Goal: Task Accomplishment & Management: Use online tool/utility

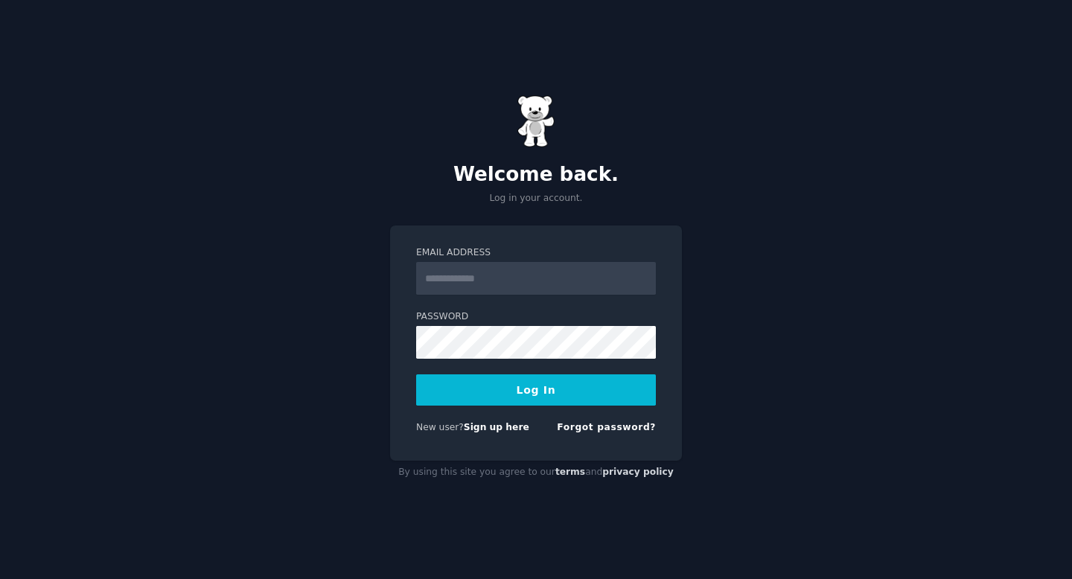
click at [510, 289] on input "Email Address" at bounding box center [536, 278] width 240 height 33
type input "**********"
click at [535, 398] on button "Log In" at bounding box center [536, 389] width 240 height 31
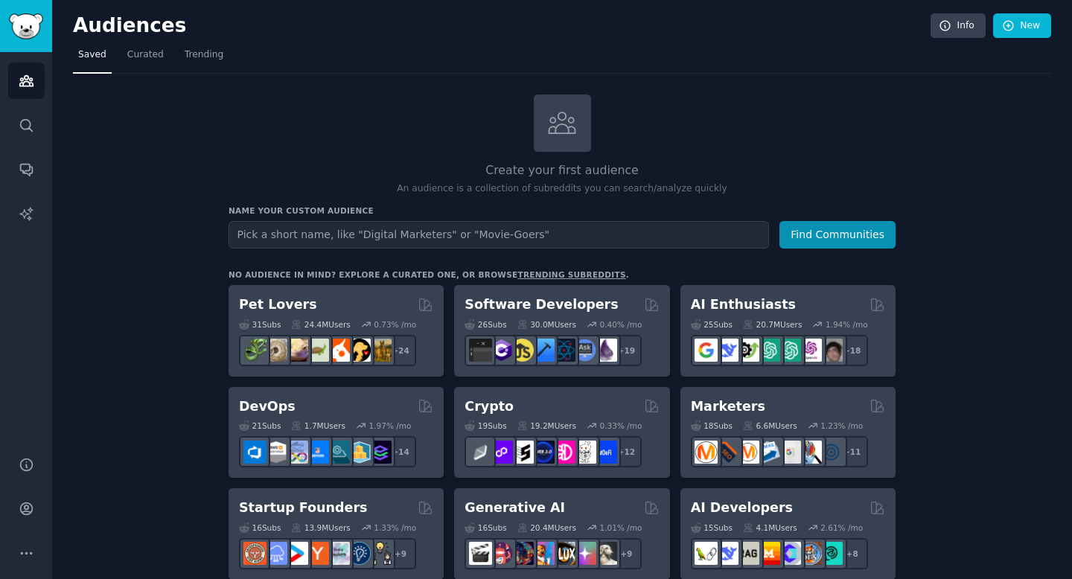
click at [356, 47] on nav "Saved Curated Trending" at bounding box center [562, 58] width 978 height 31
drag, startPoint x: 1071, startPoint y: 59, endPoint x: 1071, endPoint y: 139, distance: 80.4
click at [1071, 139] on main "Audiences Info New Saved Curated Trending Create your first audience An audienc…" at bounding box center [561, 289] width 1019 height 579
click at [20, 23] on img "Sidebar" at bounding box center [26, 26] width 34 height 26
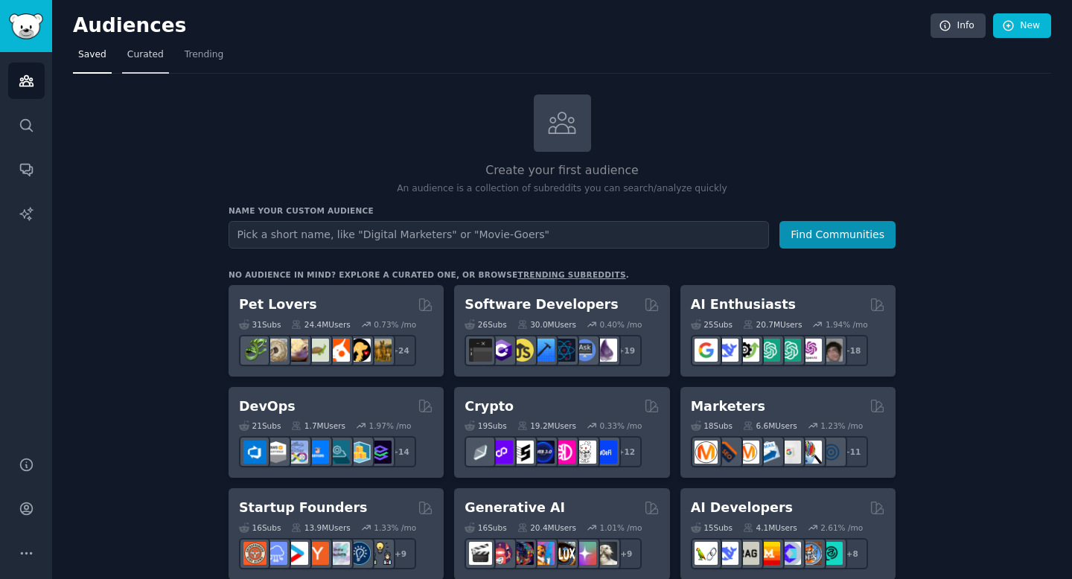
click at [155, 68] on link "Curated" at bounding box center [145, 58] width 47 height 31
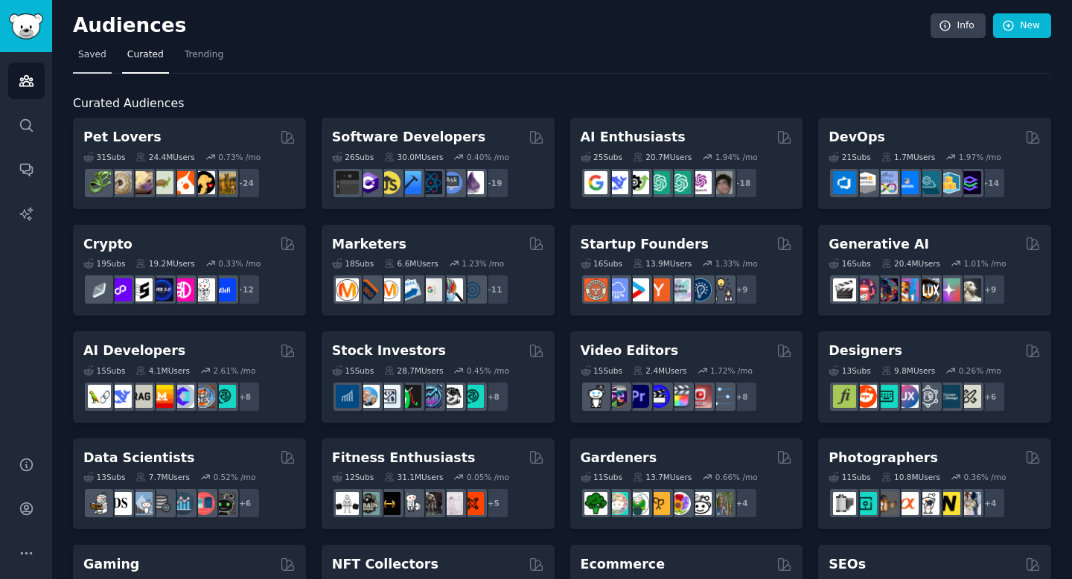
click at [95, 60] on span "Saved" at bounding box center [92, 54] width 28 height 13
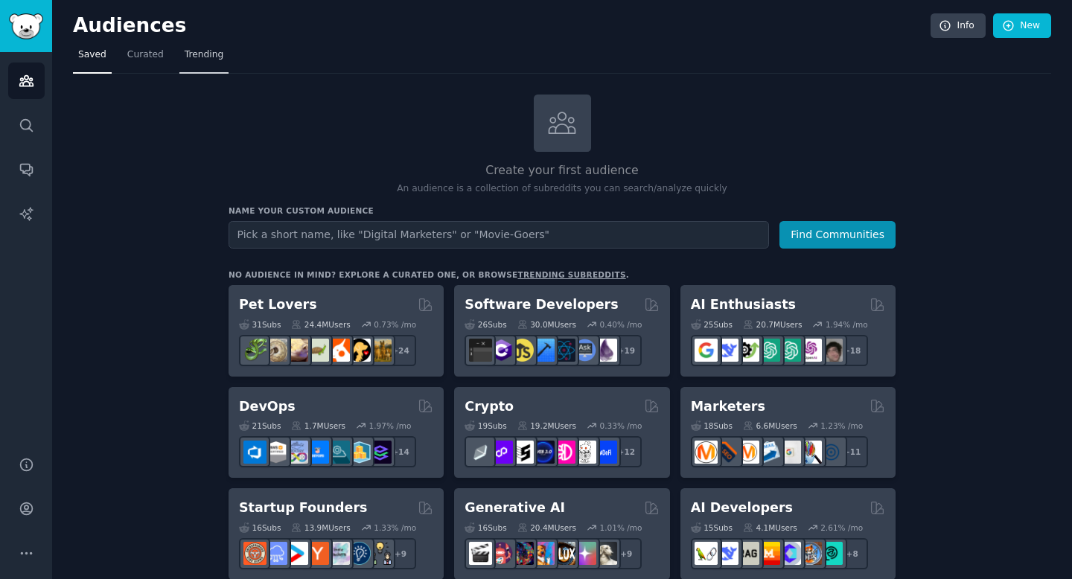
click at [198, 58] on span "Trending" at bounding box center [204, 54] width 39 height 13
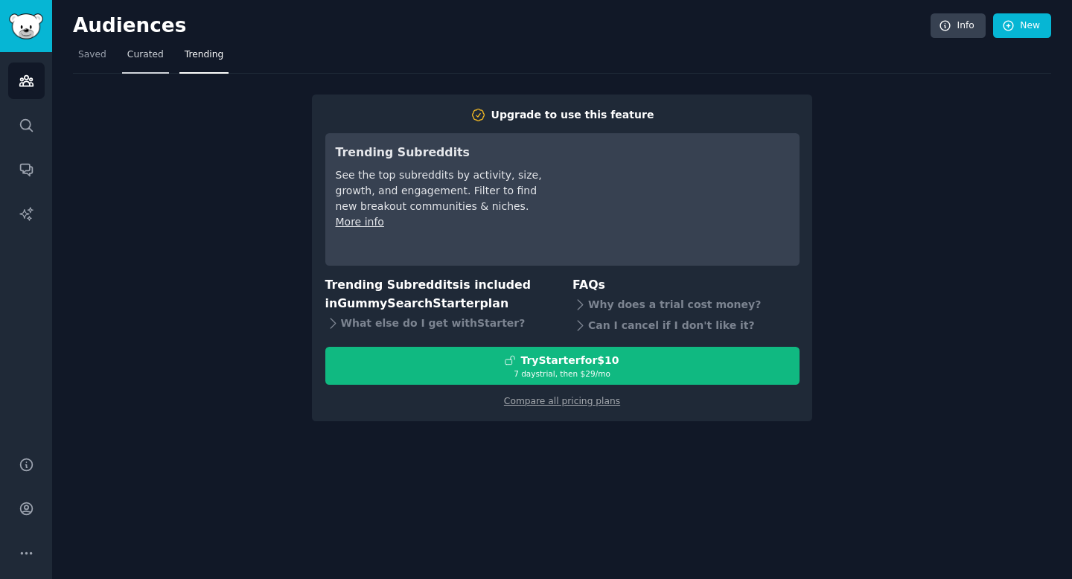
click at [153, 55] on span "Curated" at bounding box center [145, 54] width 36 height 13
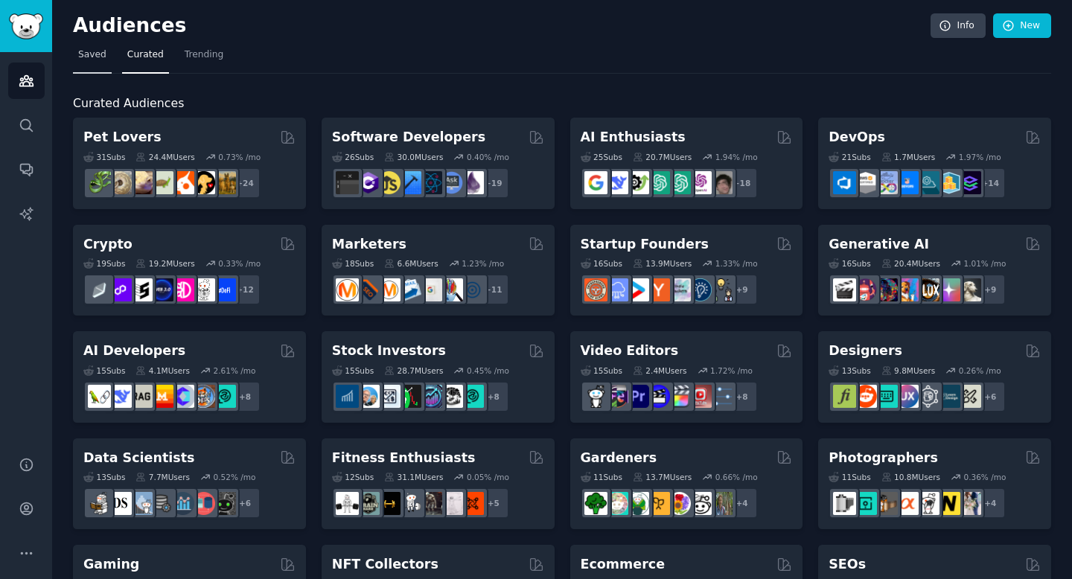
click at [99, 63] on link "Saved" at bounding box center [92, 58] width 39 height 31
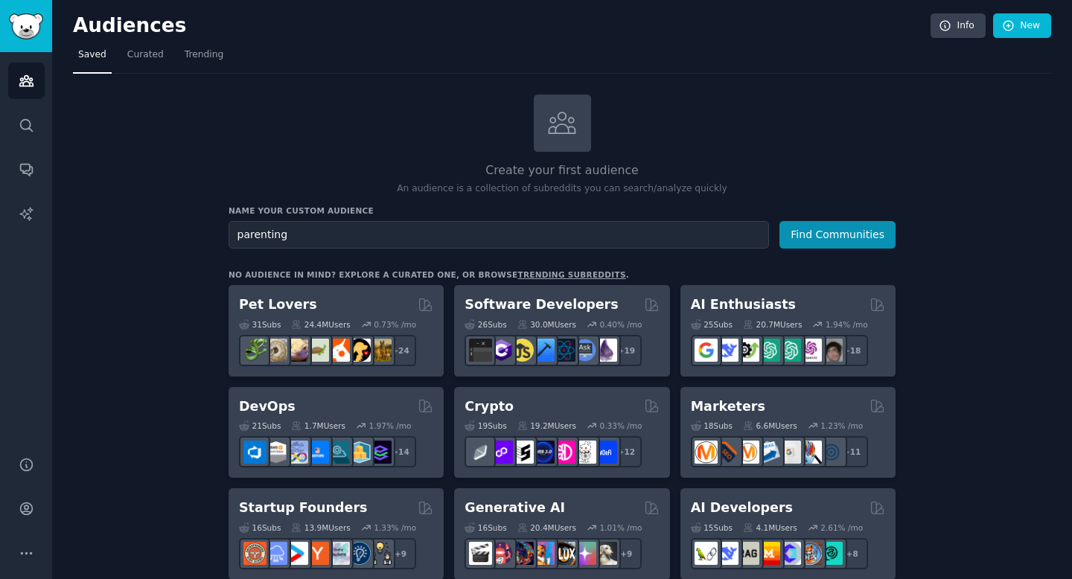
click at [779, 221] on button "Find Communities" at bounding box center [837, 235] width 116 height 28
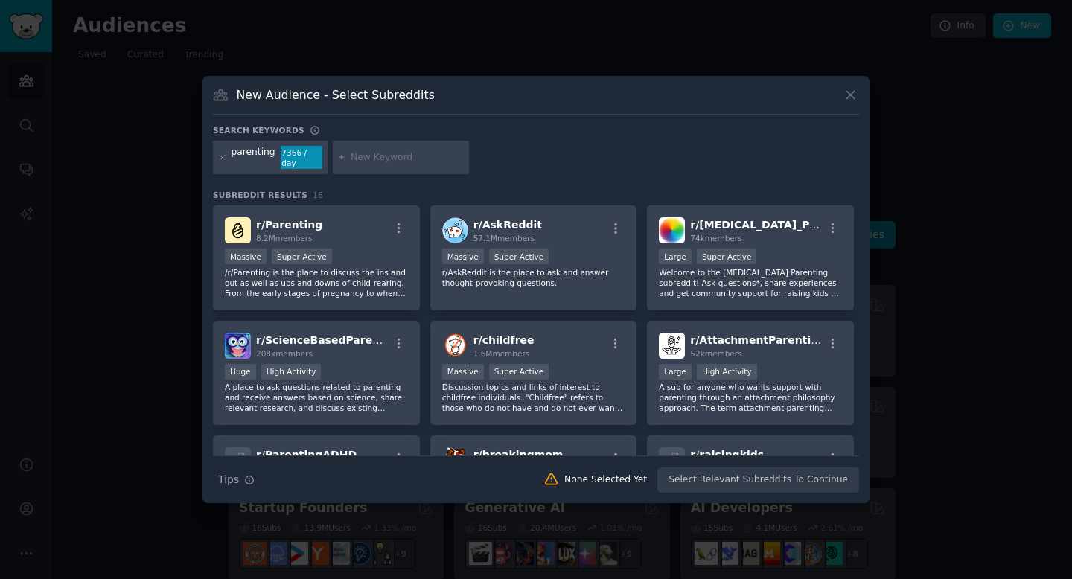
click at [379, 156] on input "text" at bounding box center [406, 157] width 113 height 13
click at [854, 99] on icon at bounding box center [850, 95] width 16 height 16
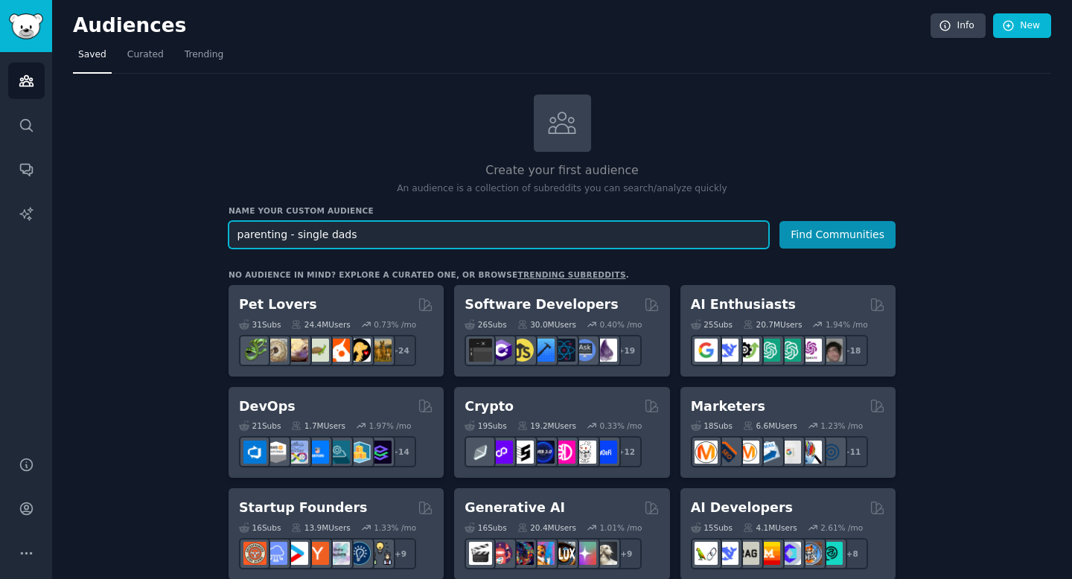
type input "parenting - single dads"
click at [779, 221] on button "Find Communities" at bounding box center [837, 235] width 116 height 28
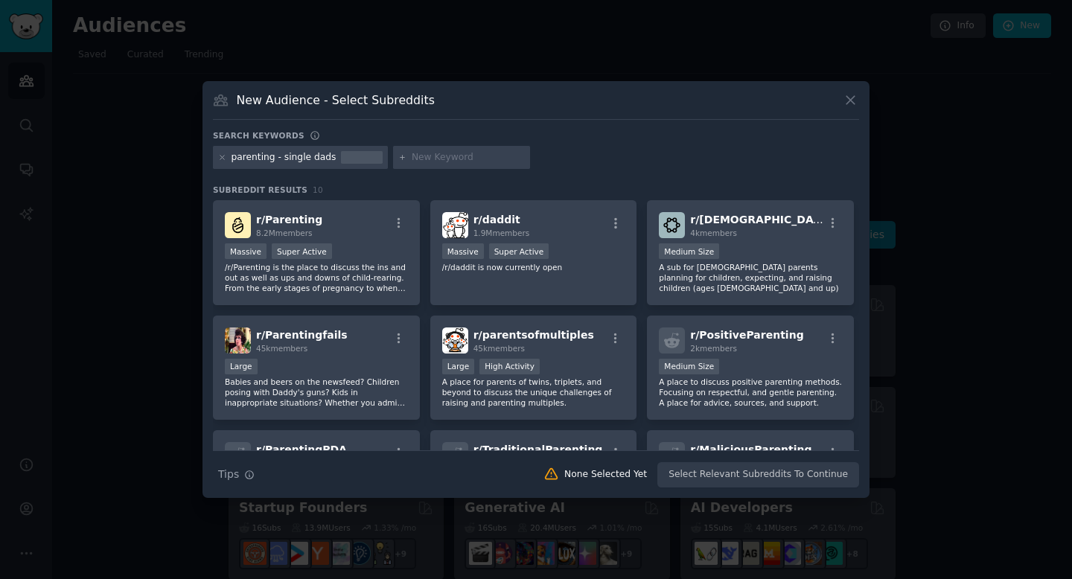
click at [743, 479] on div "Search Tips Tips None Selected Yet Select Relevant Subreddits To Continue" at bounding box center [536, 468] width 646 height 37
click at [851, 104] on icon at bounding box center [850, 100] width 16 height 16
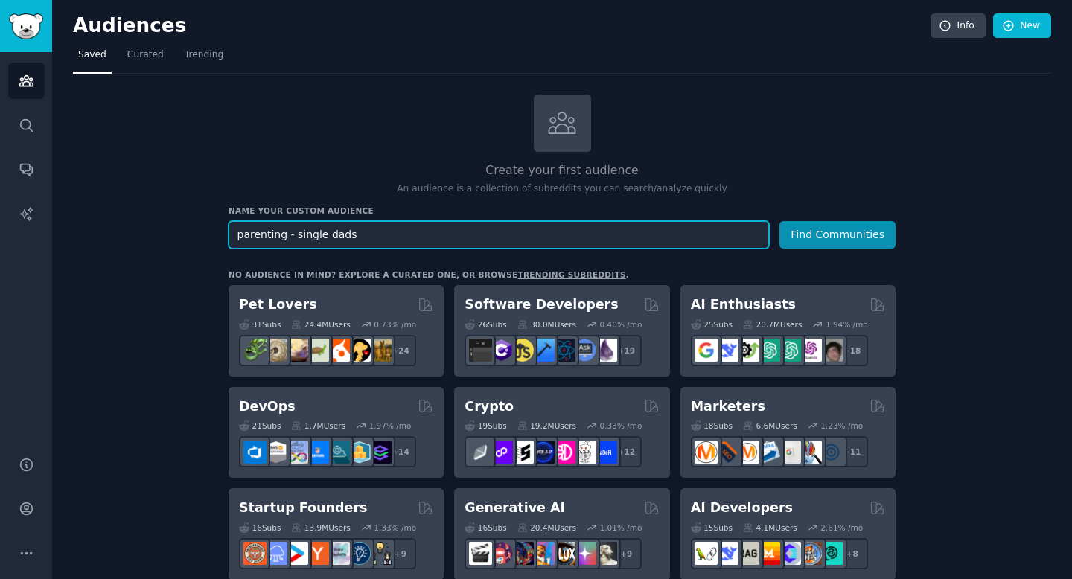
drag, startPoint x: 378, startPoint y: 226, endPoint x: 192, endPoint y: 202, distance: 187.6
type input "fitness and health"
click at [779, 221] on button "Find Communities" at bounding box center [837, 235] width 116 height 28
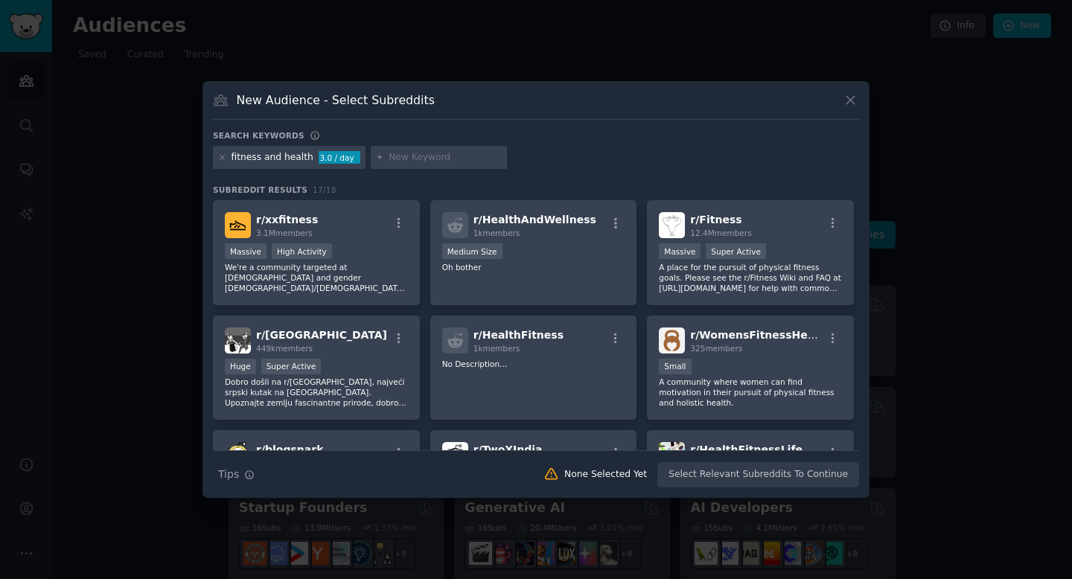
click at [842, 149] on div "fitness and health 3.0 / day" at bounding box center [536, 160] width 646 height 29
click at [376, 158] on icon at bounding box center [380, 157] width 8 height 8
click at [522, 163] on div "fitness and health 3.0 / day" at bounding box center [536, 160] width 646 height 29
click at [854, 103] on icon at bounding box center [850, 100] width 8 height 8
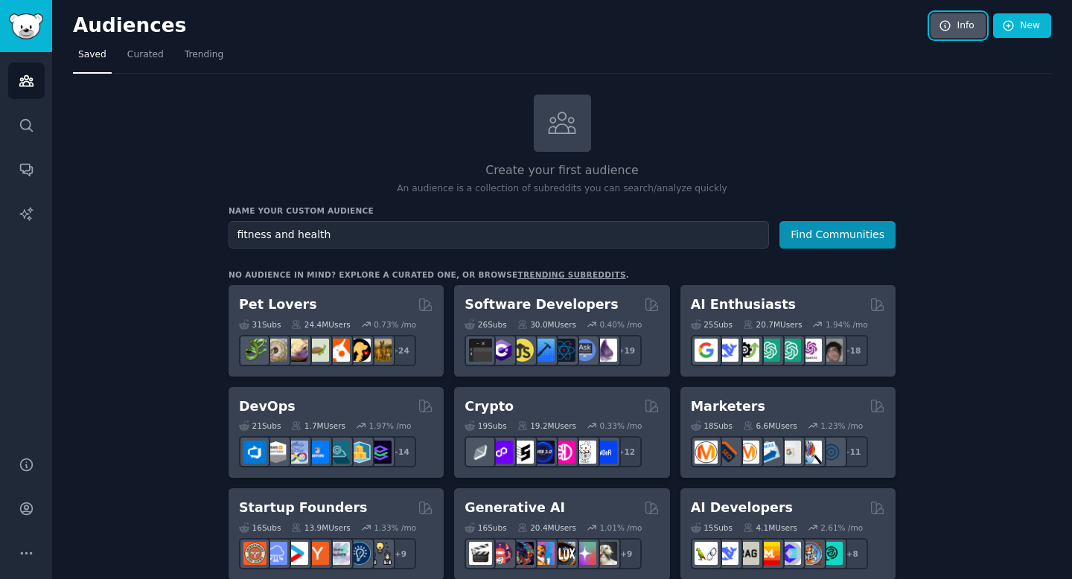
click at [952, 29] on link "Info" at bounding box center [957, 25] width 55 height 25
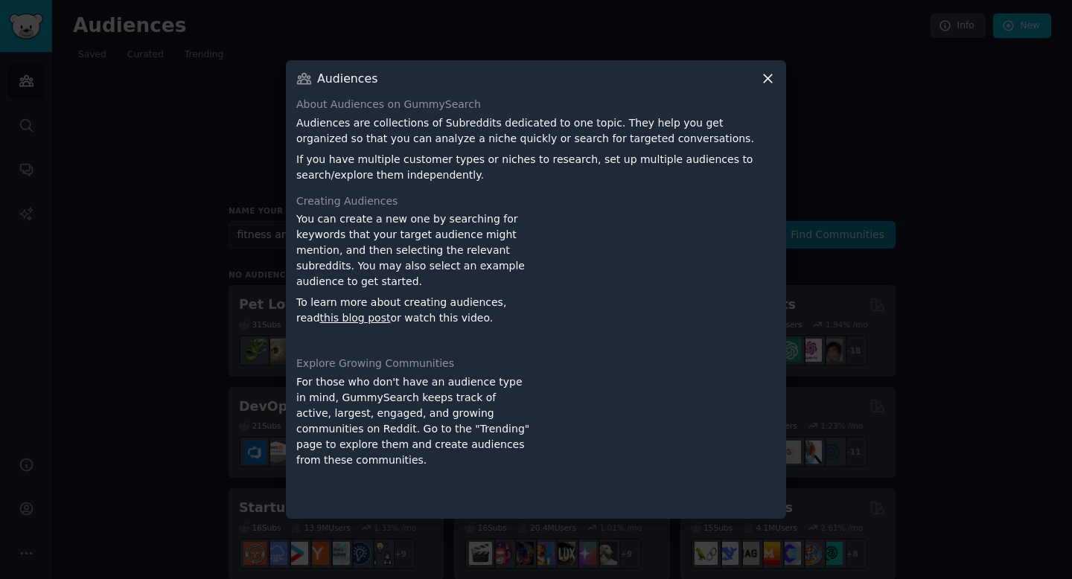
click at [768, 79] on icon at bounding box center [767, 79] width 8 height 8
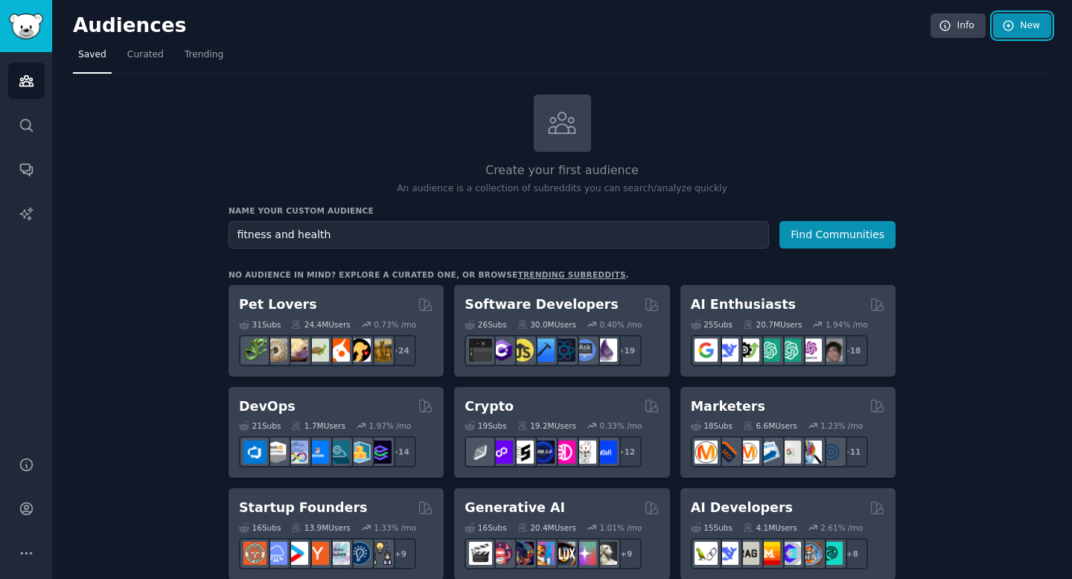
click at [1016, 31] on link "New" at bounding box center [1022, 25] width 58 height 25
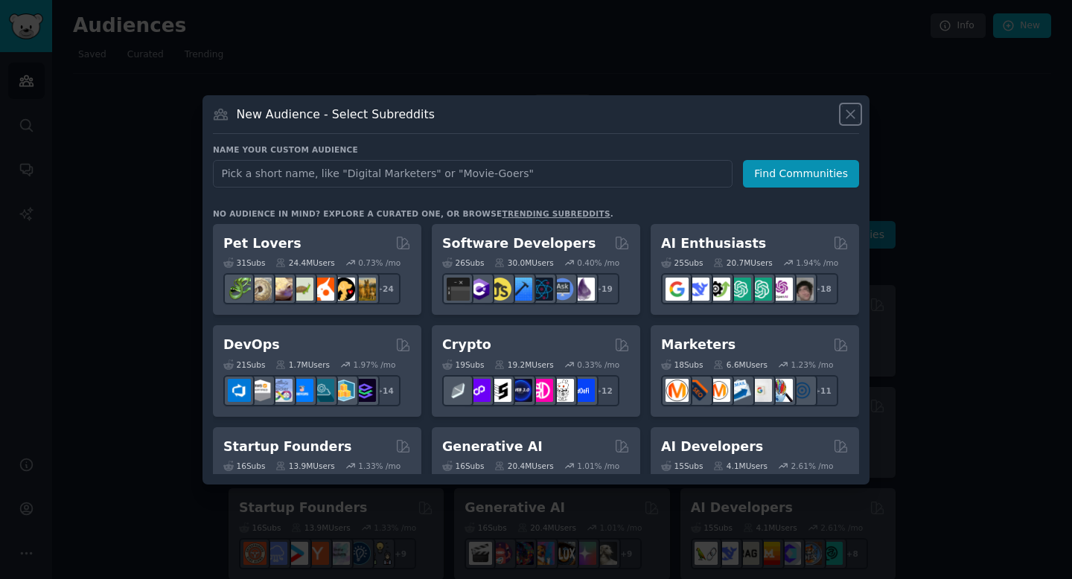
click at [854, 117] on icon at bounding box center [850, 114] width 8 height 8
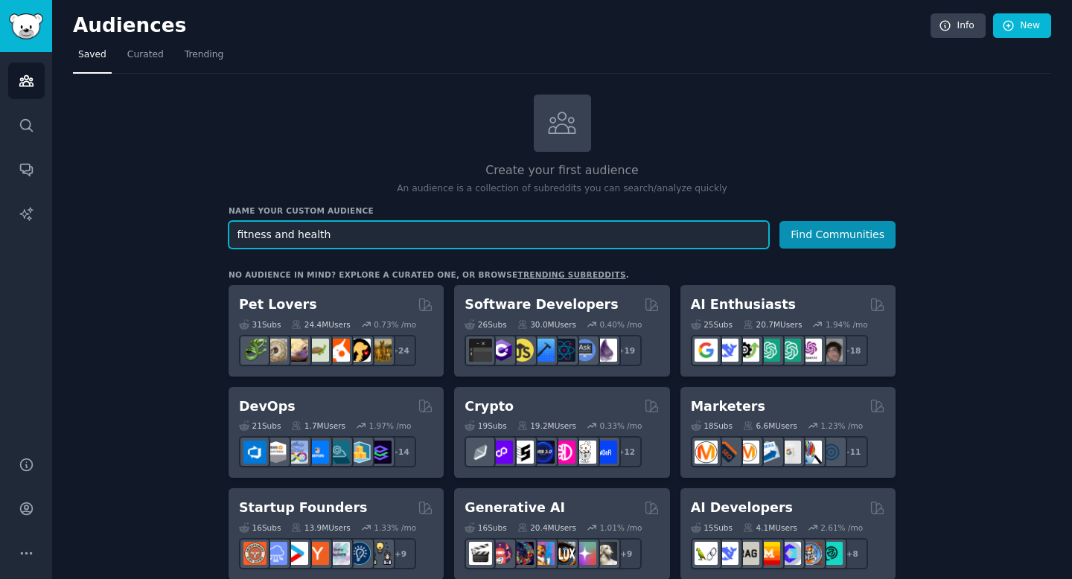
drag, startPoint x: 347, startPoint y: 233, endPoint x: 201, endPoint y: 214, distance: 147.1
click at [779, 221] on button "Find Communities" at bounding box center [837, 235] width 116 height 28
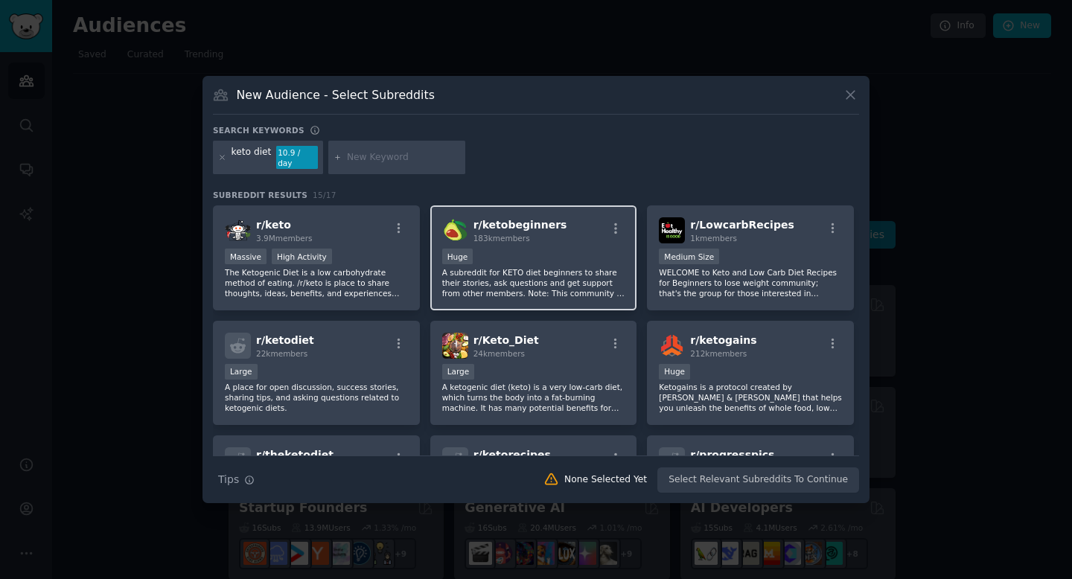
click at [519, 252] on div "Huge" at bounding box center [533, 258] width 183 height 19
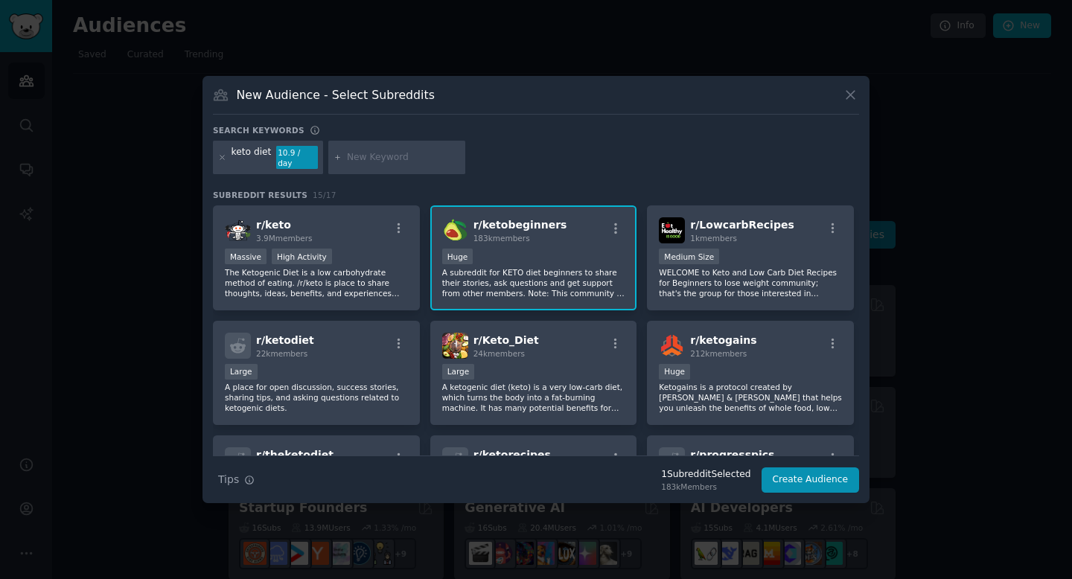
click at [858, 229] on div "r/ keto 3.9M members 1,000,000+ members Massive High Activity The Ketogenic Die…" at bounding box center [536, 330] width 646 height 250
click at [850, 101] on icon at bounding box center [850, 95] width 16 height 16
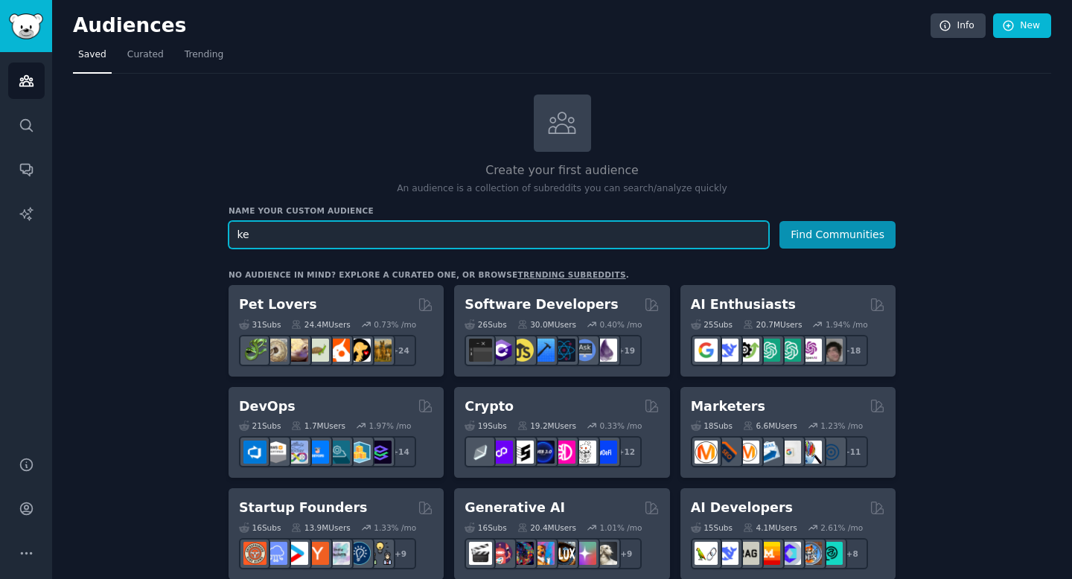
type input "k"
type input "fitness of a budget"
click at [779, 221] on button "Find Communities" at bounding box center [837, 235] width 116 height 28
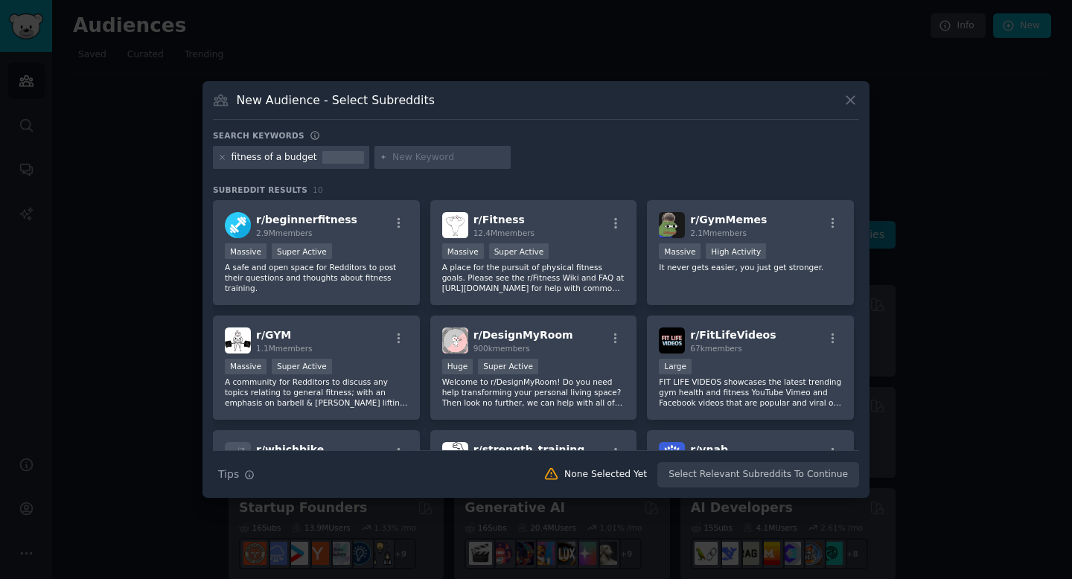
click at [854, 102] on icon at bounding box center [850, 100] width 8 height 8
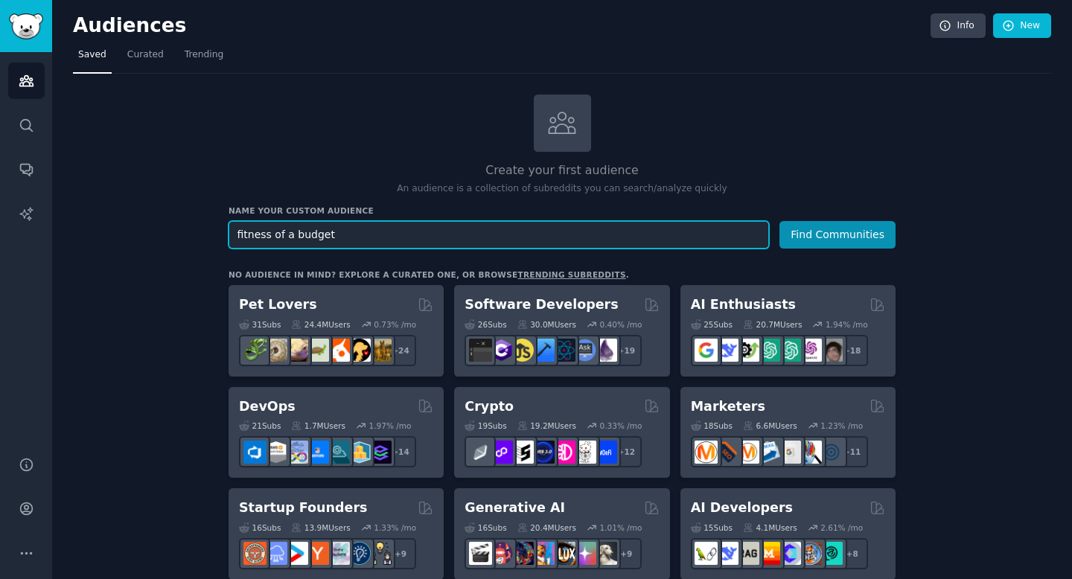
click at [779, 221] on button "Find Communities" at bounding box center [837, 235] width 116 height 28
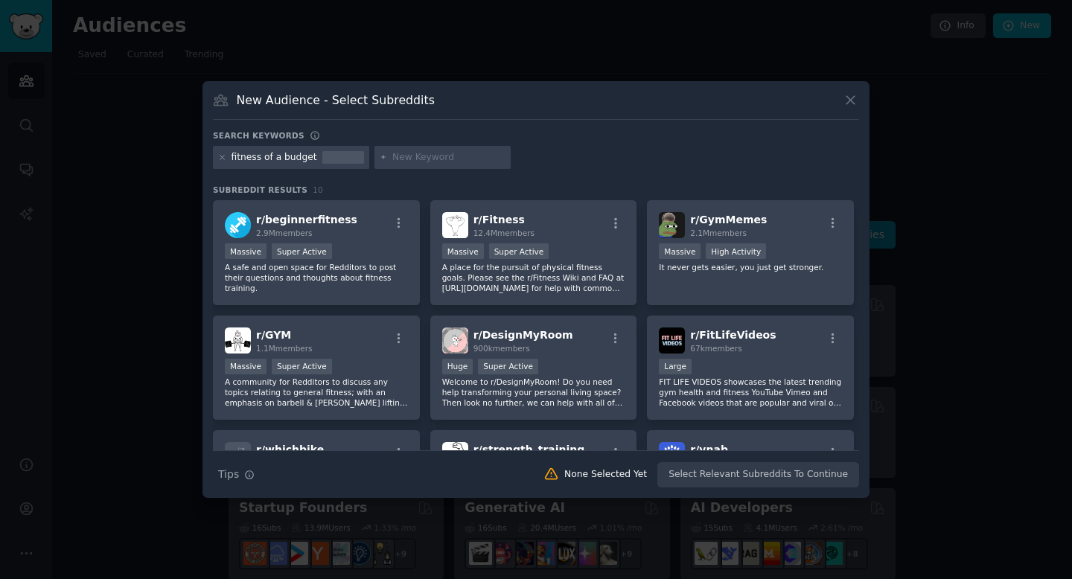
click at [438, 151] on input "text" at bounding box center [448, 157] width 113 height 13
click at [851, 97] on icon at bounding box center [850, 100] width 16 height 16
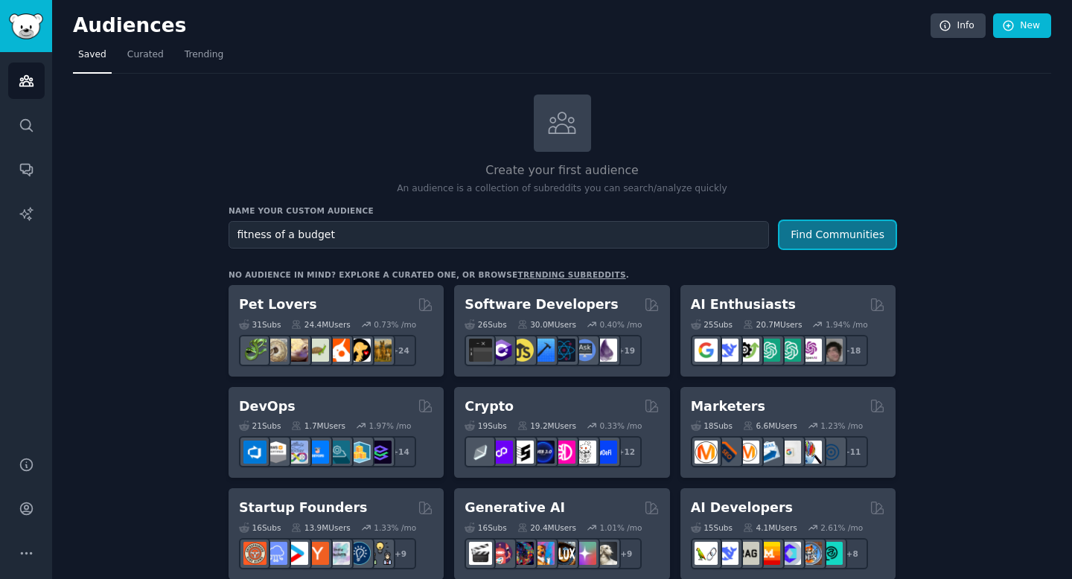
click at [819, 243] on button "Find Communities" at bounding box center [837, 235] width 116 height 28
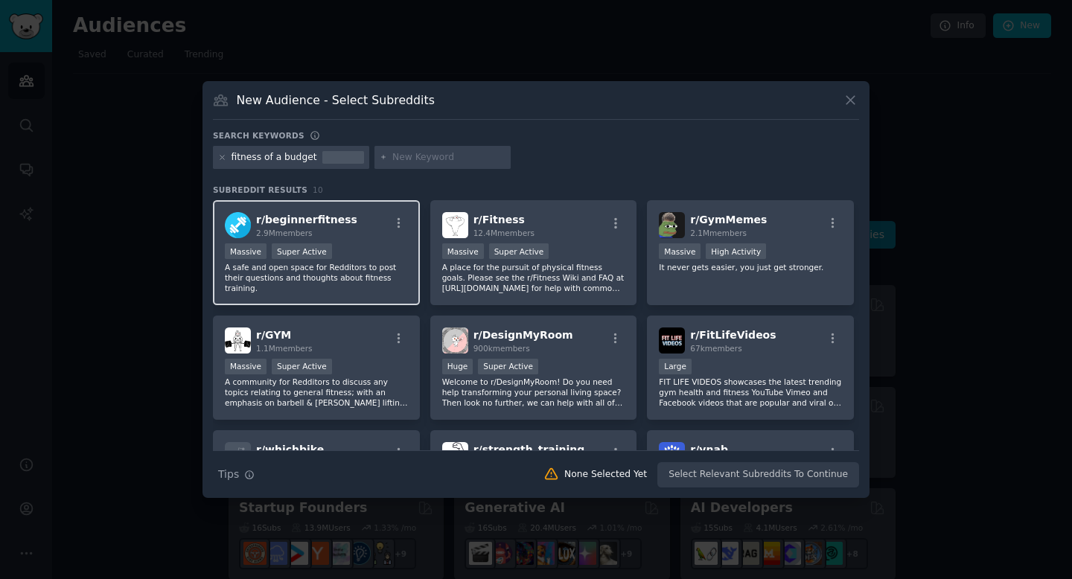
click at [366, 249] on div "Massive Super Active" at bounding box center [316, 252] width 183 height 19
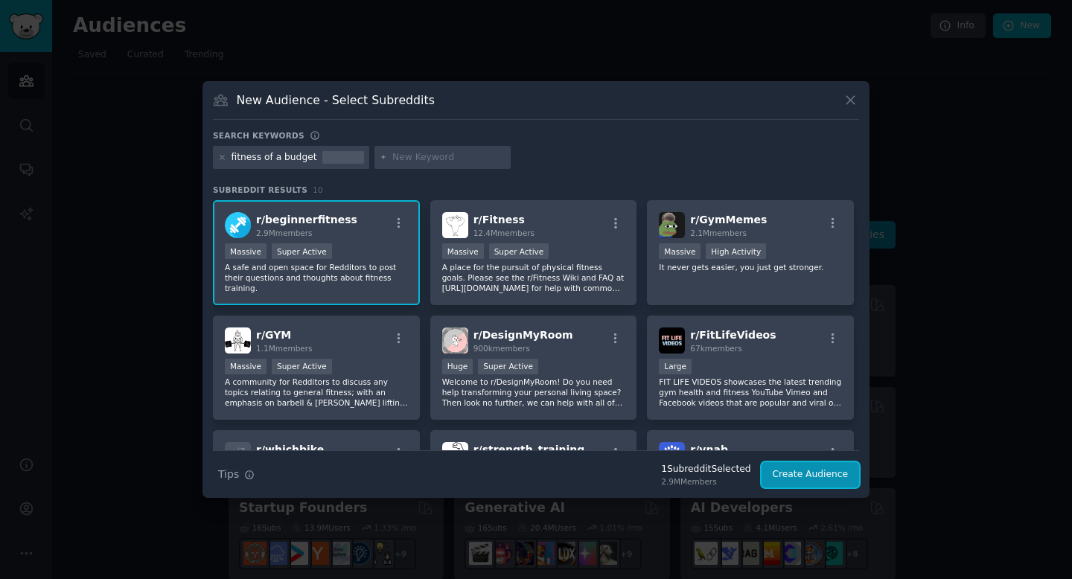
click at [836, 484] on button "Create Audience" at bounding box center [810, 474] width 98 height 25
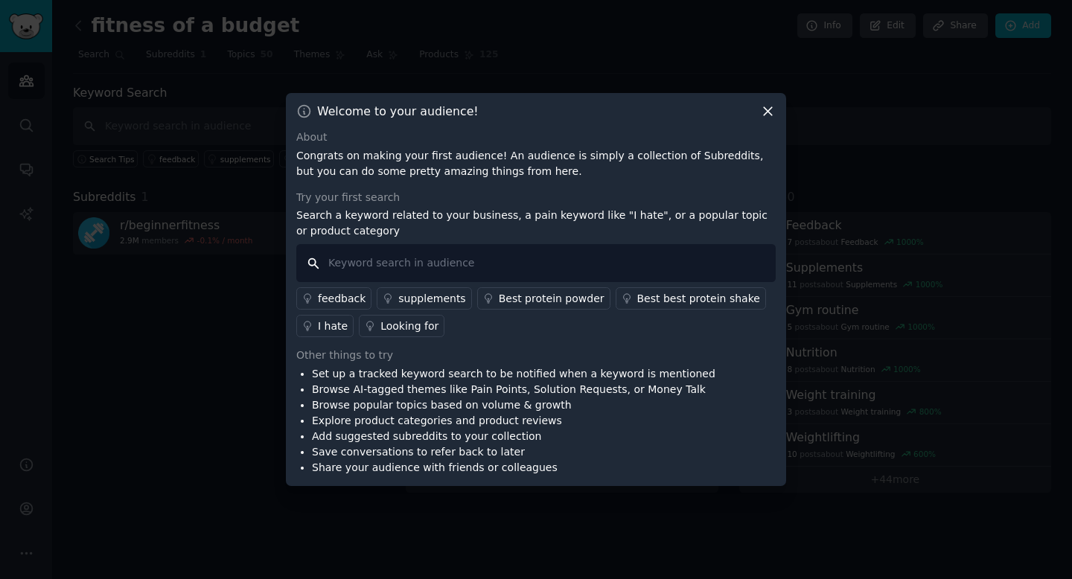
click at [387, 260] on input "text" at bounding box center [535, 263] width 479 height 38
type input "beginner fitness"
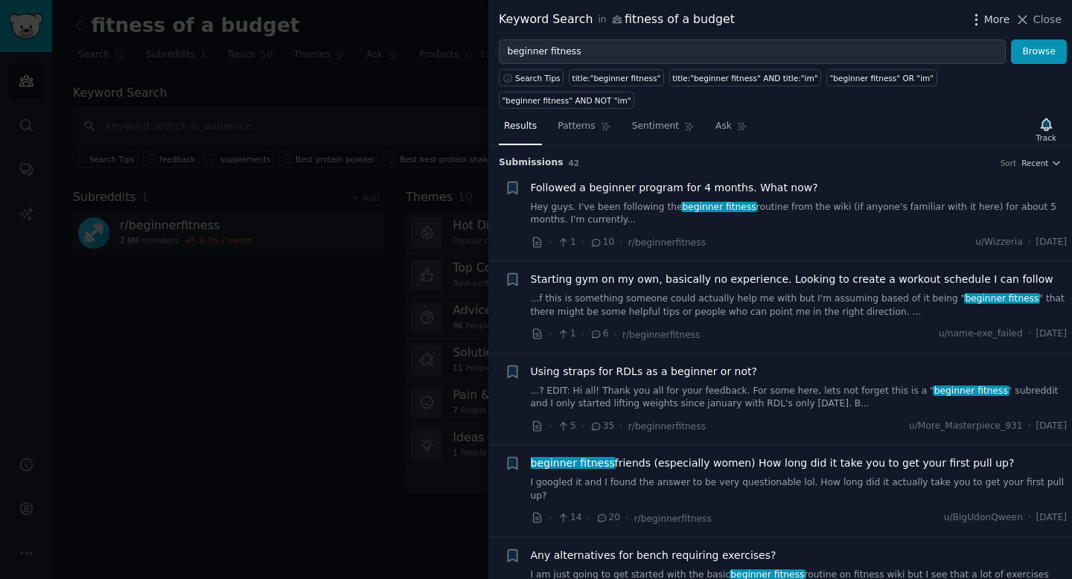
click at [989, 15] on span "More" at bounding box center [997, 20] width 26 height 16
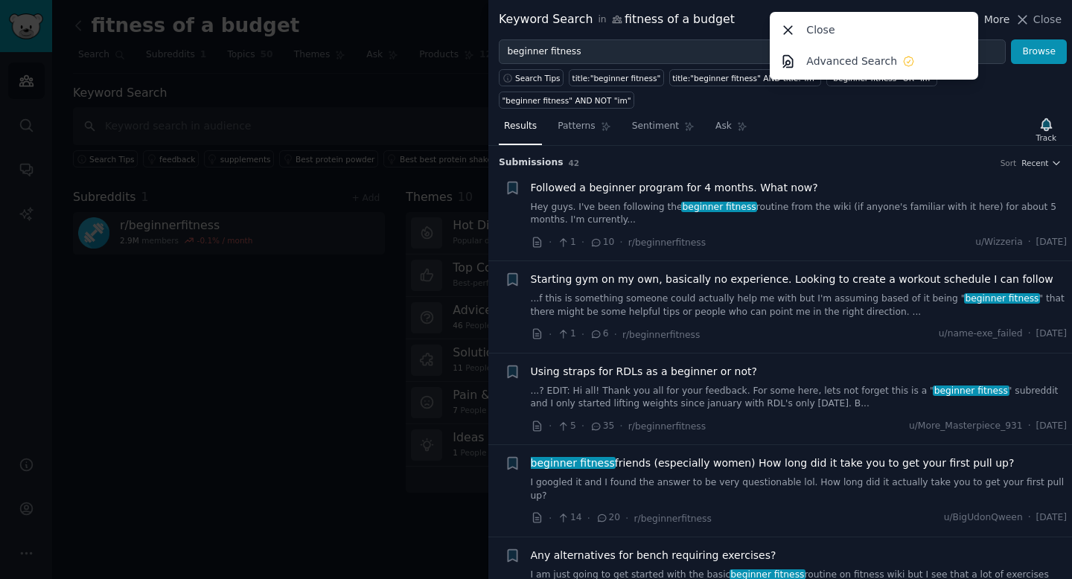
click at [989, 15] on span "More" at bounding box center [997, 20] width 26 height 16
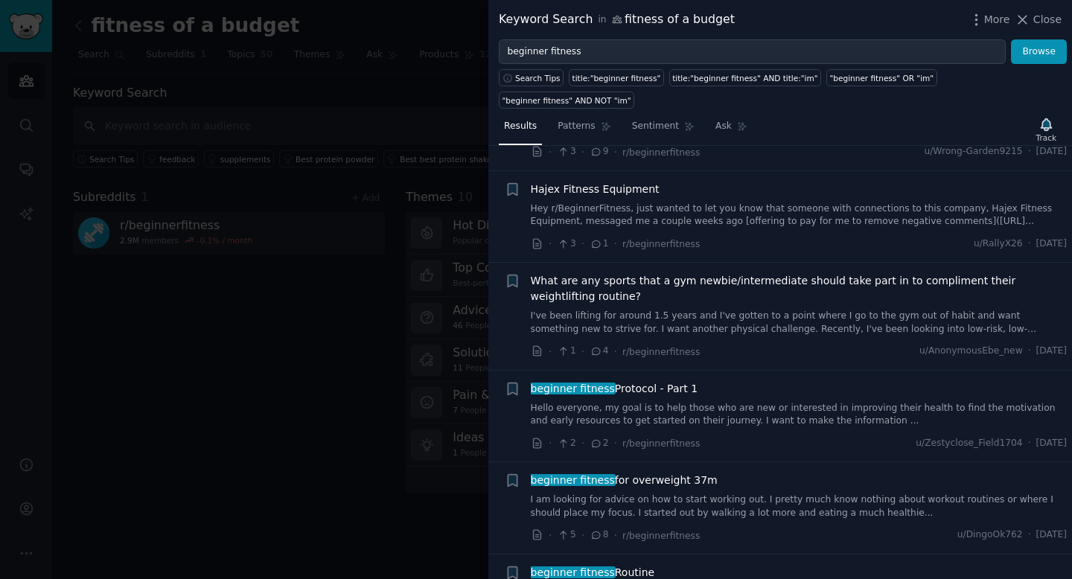
scroll to position [1464, 0]
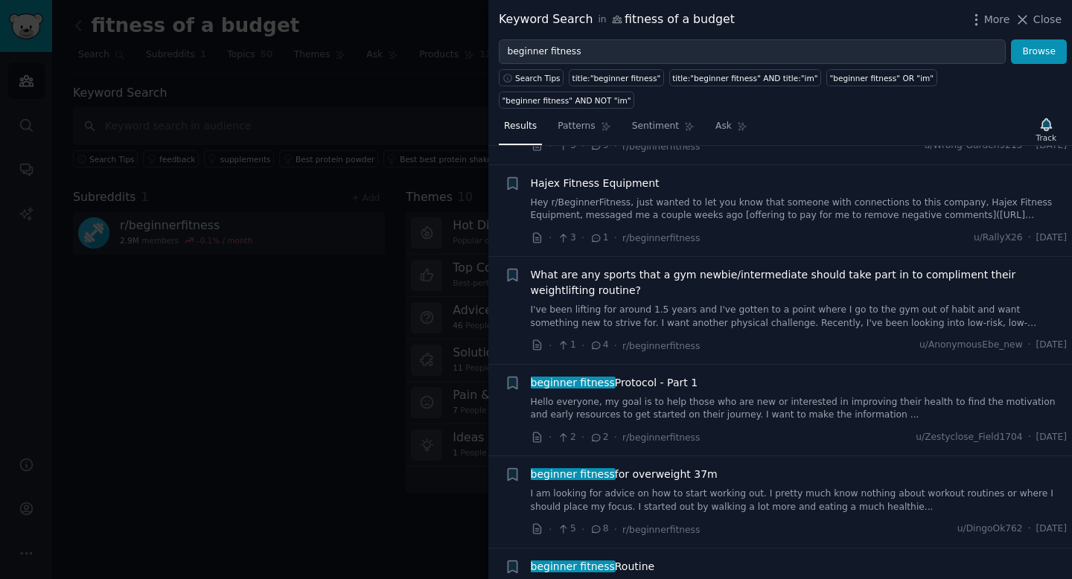
drag, startPoint x: 1066, startPoint y: 336, endPoint x: 1065, endPoint y: 353, distance: 17.2
click at [1065, 365] on li "+ beginner fitness Protocol - Part 1 Hello everyone, my goal is to help those w…" at bounding box center [779, 411] width 583 height 92
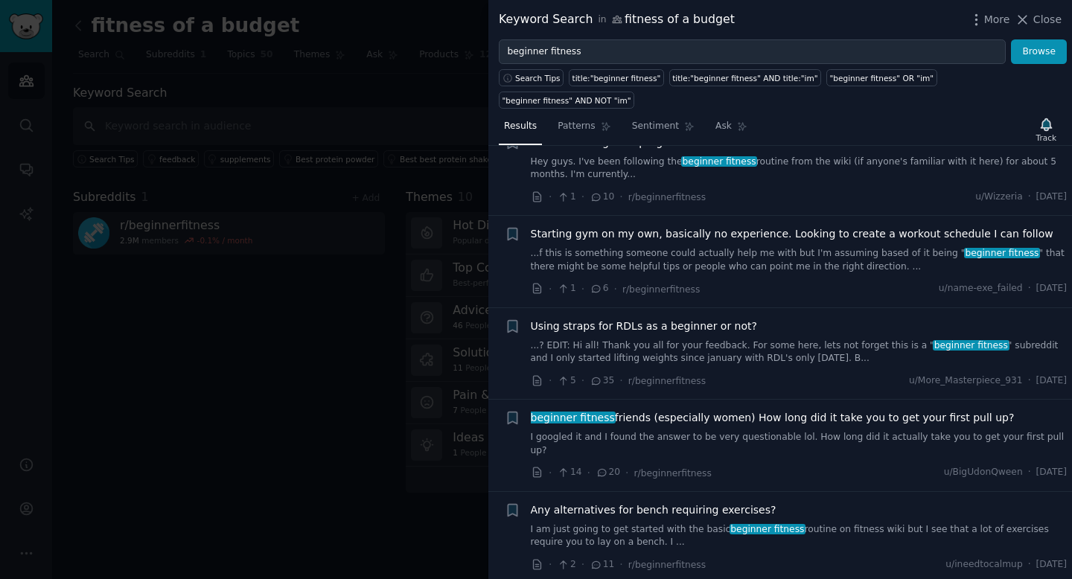
scroll to position [0, 0]
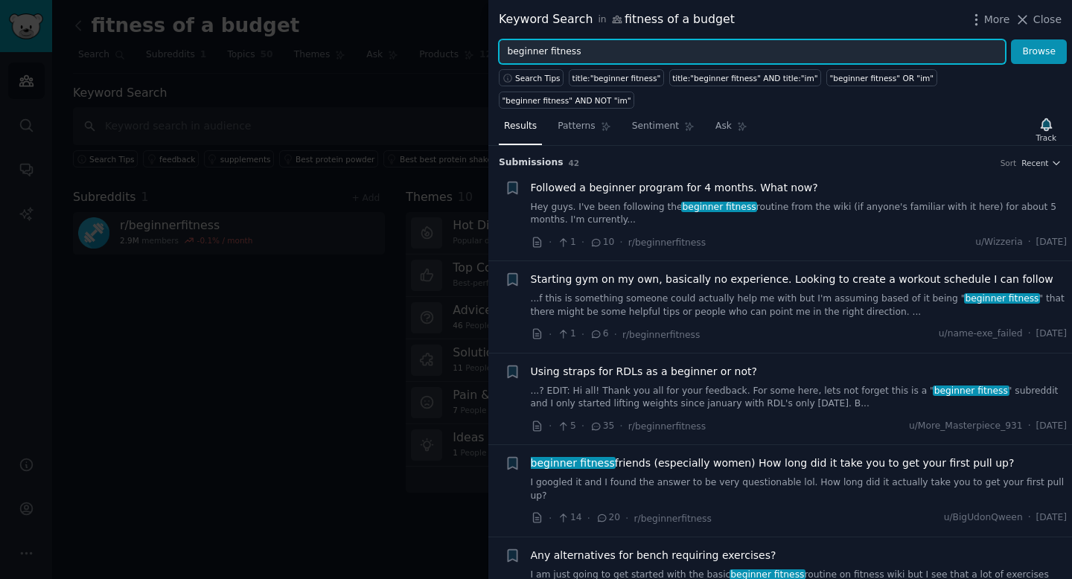
click at [894, 57] on input "beginner fitness" at bounding box center [752, 51] width 507 height 25
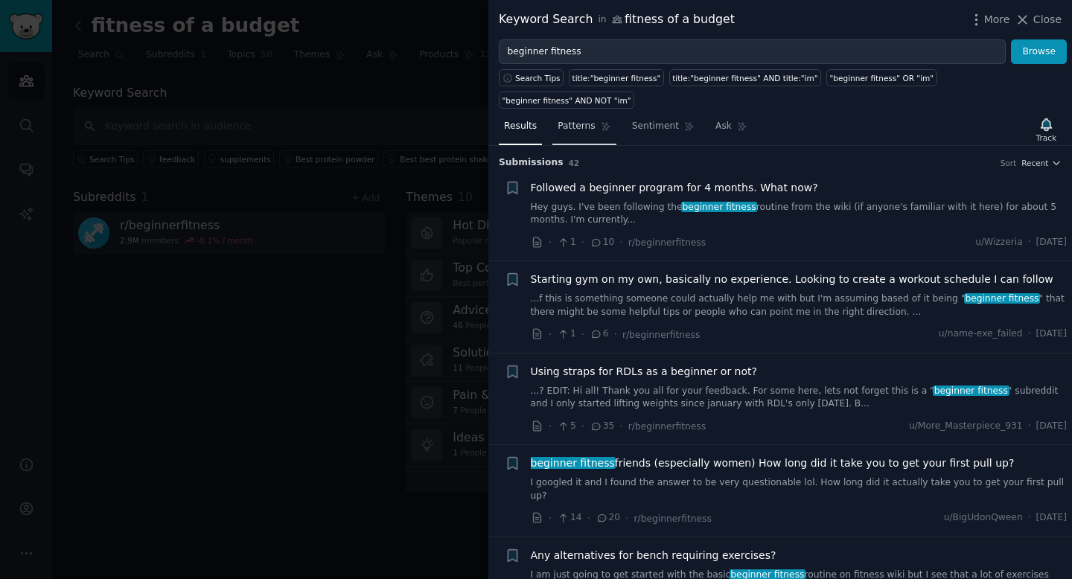
click at [574, 127] on span "Patterns" at bounding box center [575, 126] width 37 height 13
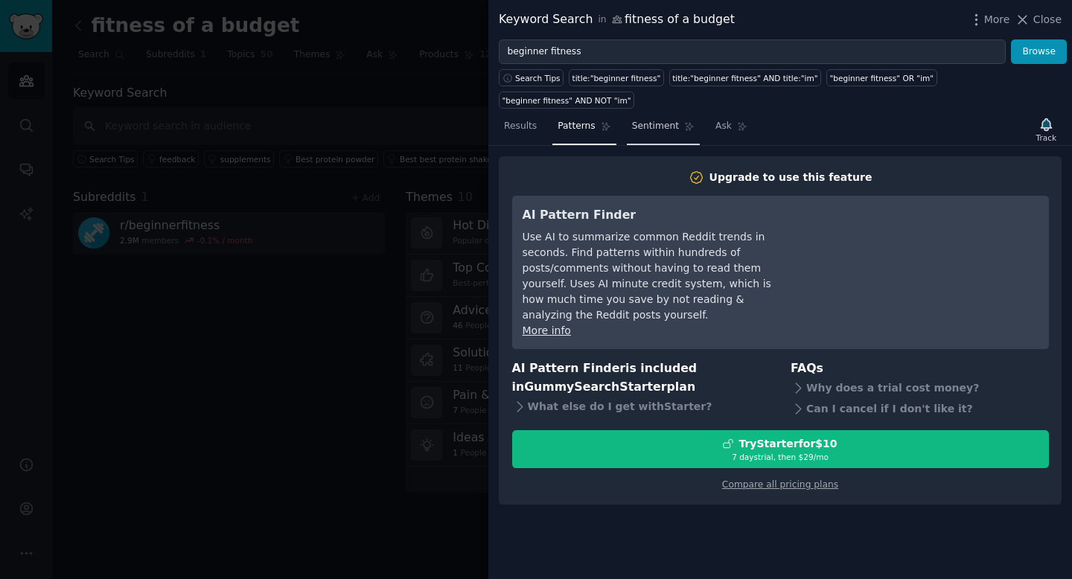
click at [647, 125] on span "Sentiment" at bounding box center [655, 126] width 47 height 13
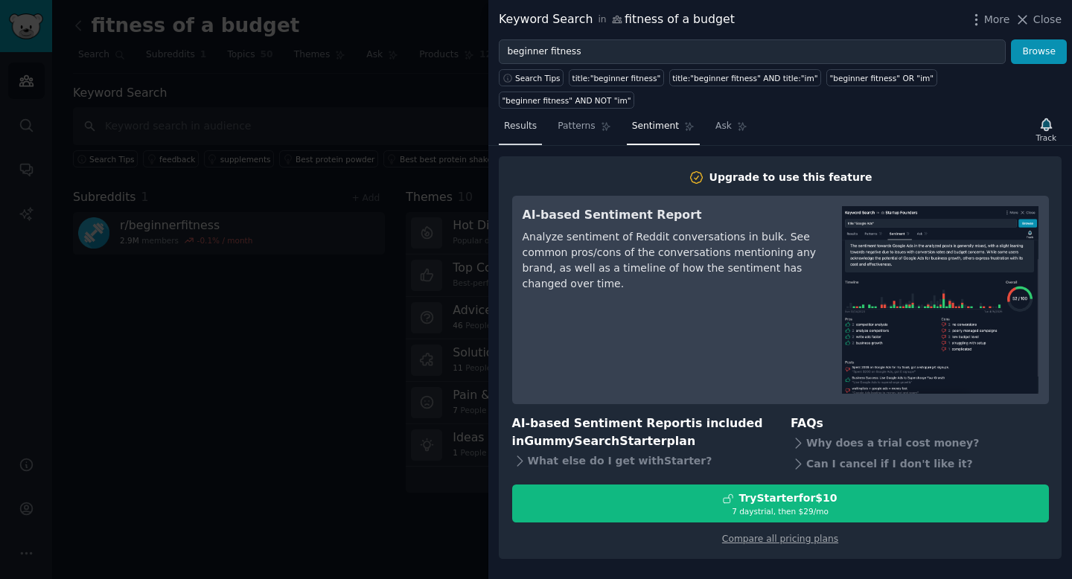
click at [516, 132] on span "Results" at bounding box center [520, 126] width 33 height 13
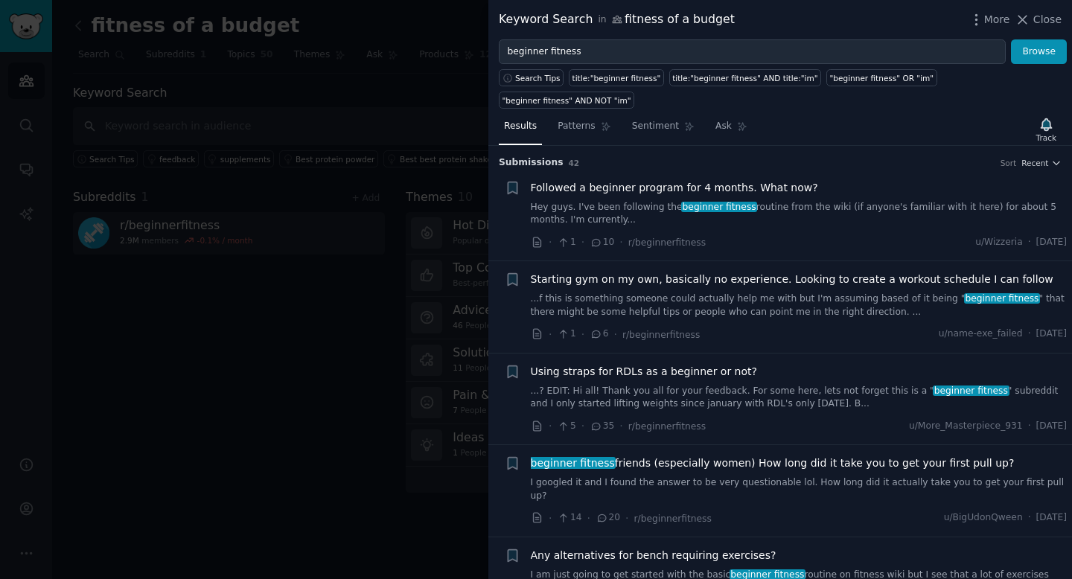
drag, startPoint x: 1071, startPoint y: 176, endPoint x: 1066, endPoint y: 186, distance: 10.7
click at [1066, 186] on div "Submission s 42 Sort Recent + Followed a beginner program for 4 months. What no…" at bounding box center [779, 362] width 583 height 433
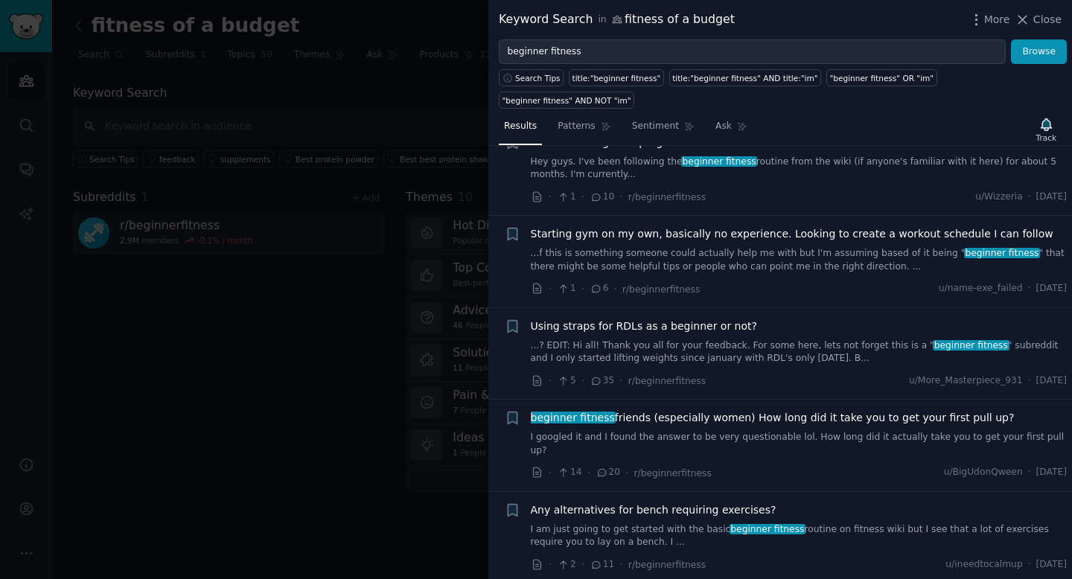
scroll to position [52, 0]
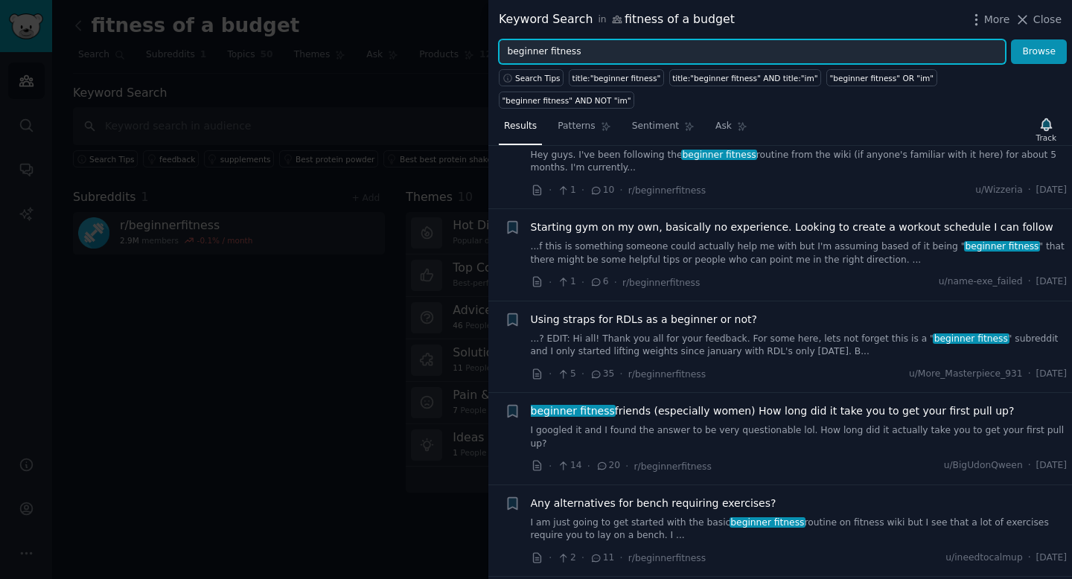
click at [505, 51] on input "beginner fitness" at bounding box center [752, 51] width 507 height 25
type input "how beginner fitness"
click at [1011, 39] on button "Browse" at bounding box center [1039, 51] width 56 height 25
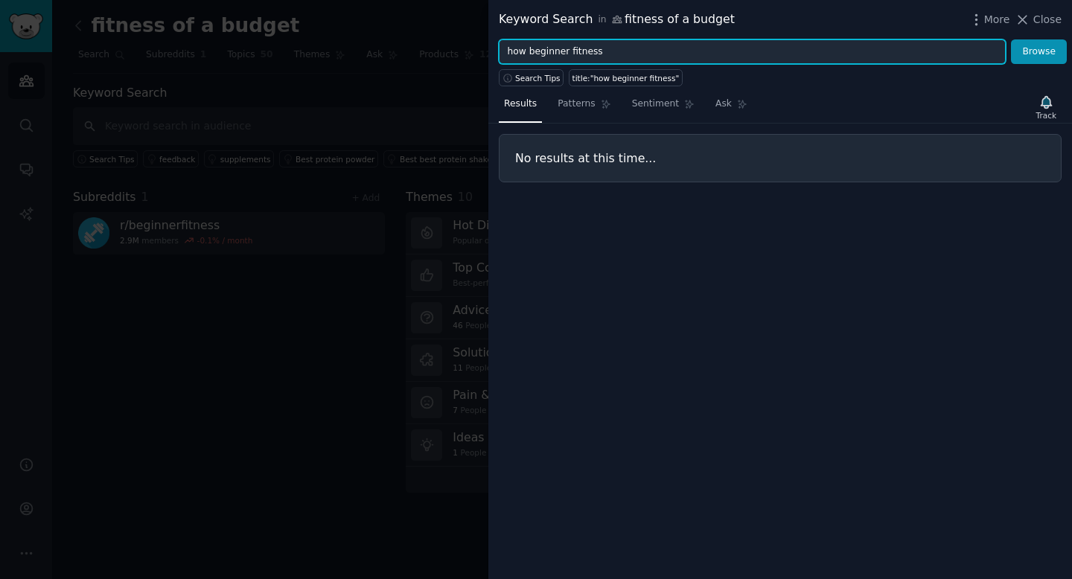
drag, startPoint x: 605, startPoint y: 47, endPoint x: 551, endPoint y: 39, distance: 54.1
click at [552, 40] on input "how beginner fitness" at bounding box center [752, 51] width 507 height 25
click at [1011, 39] on button "Browse" at bounding box center [1039, 51] width 56 height 25
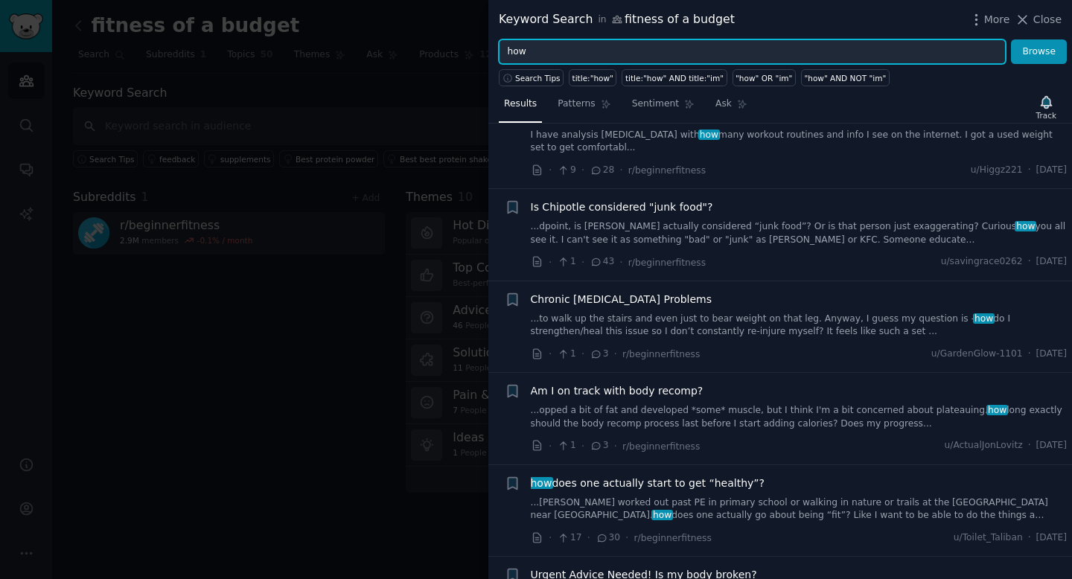
scroll to position [433, 0]
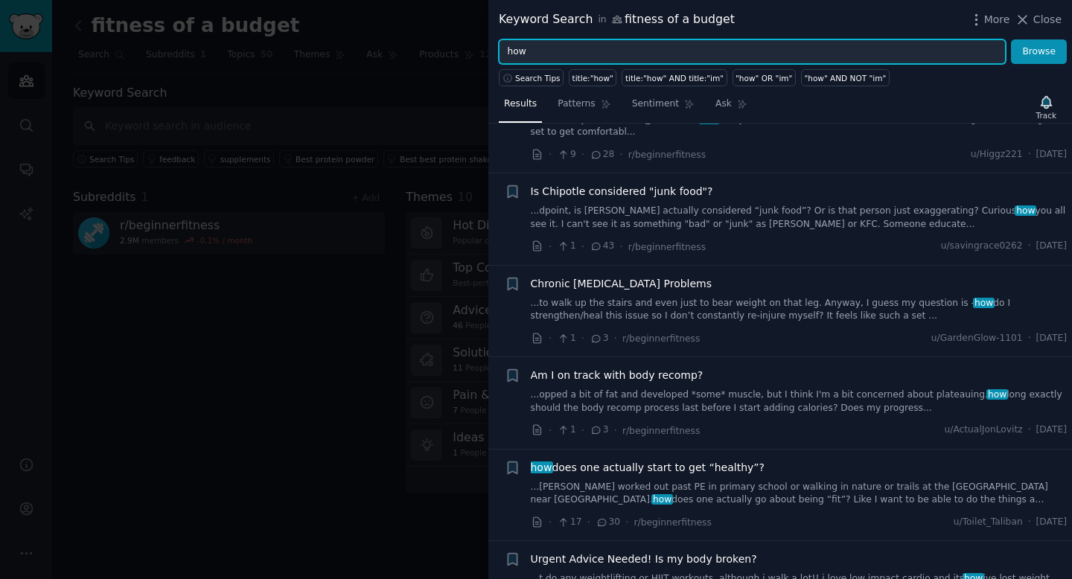
drag, startPoint x: 1071, startPoint y: 158, endPoint x: 1067, endPoint y: 180, distance: 22.6
click at [1067, 180] on div "Submission s 100 Sort Recent + Routing for gaita weight ...metabolism is at a m…" at bounding box center [779, 351] width 583 height 455
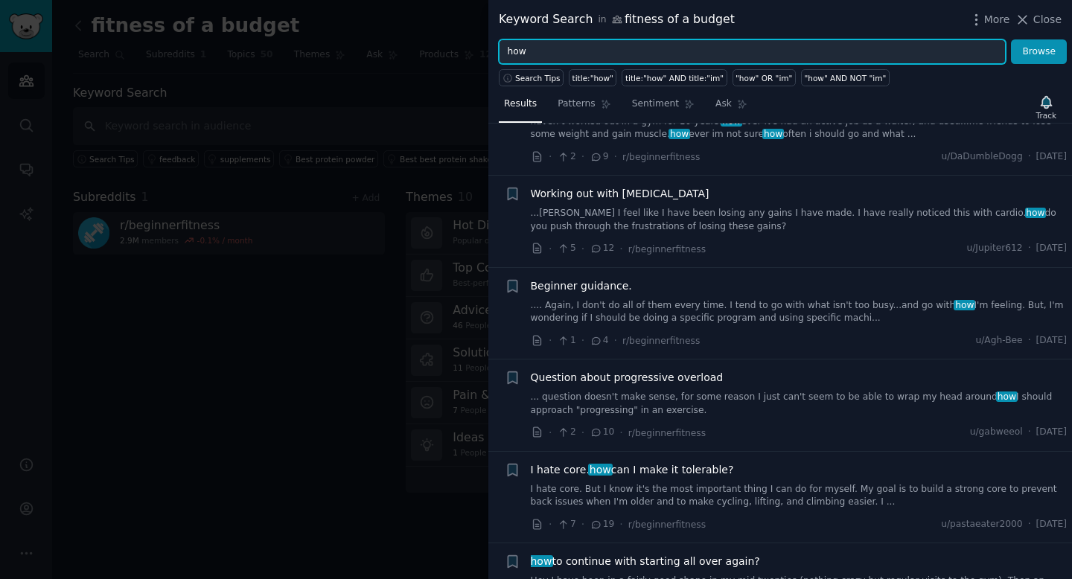
scroll to position [1627, 0]
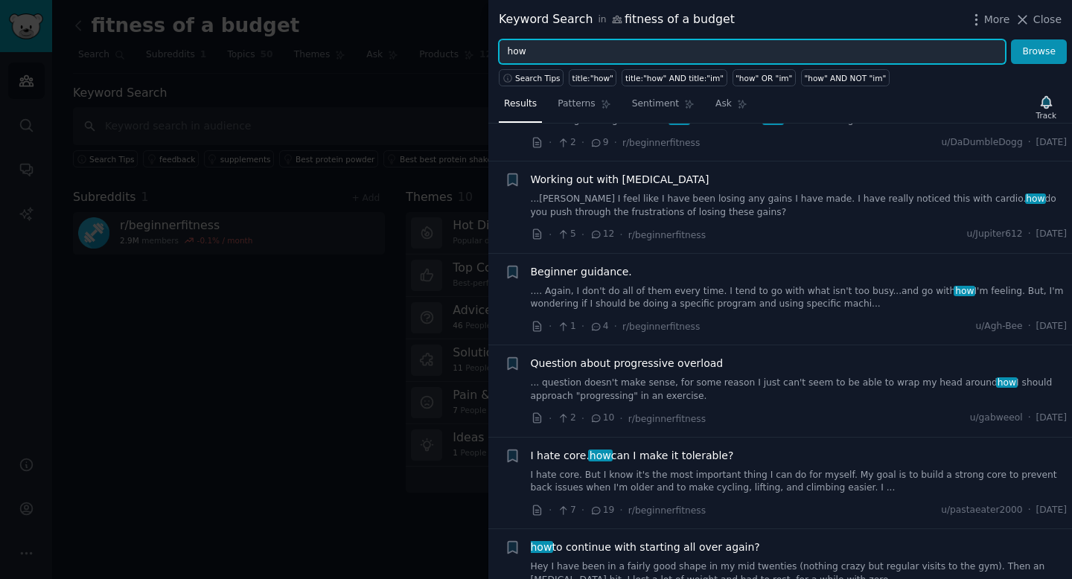
drag, startPoint x: 1071, startPoint y: 219, endPoint x: 1071, endPoint y: 154, distance: 64.7
click at [1071, 156] on div "Submission s 100 Sort Recent + Routing for gaita weight ...metabolism is at a m…" at bounding box center [779, 351] width 583 height 455
type input "h"
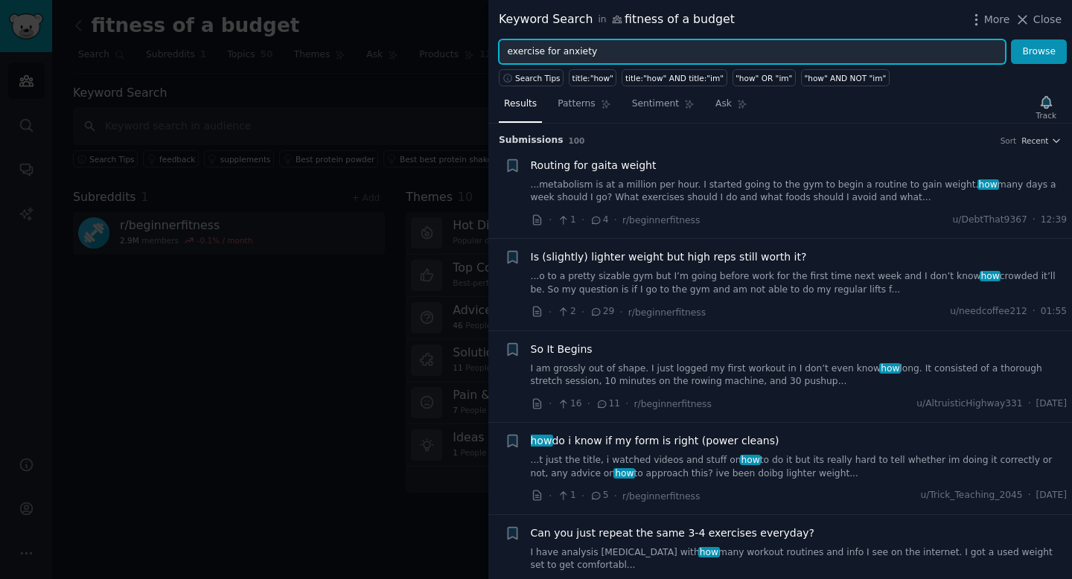
type input "exercise for anxiety"
click at [1011, 39] on button "Browse" at bounding box center [1039, 51] width 56 height 25
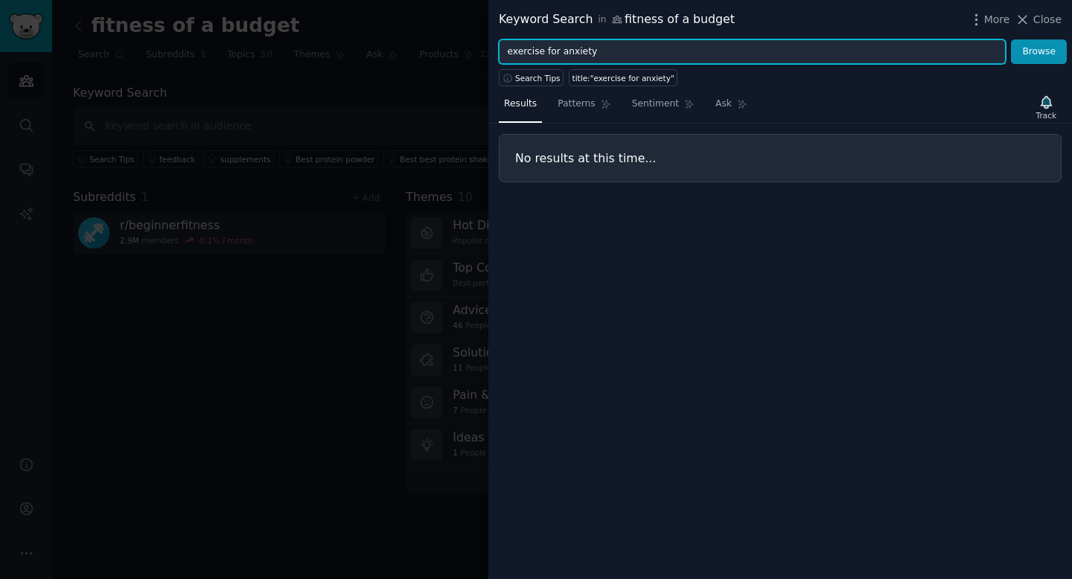
drag, startPoint x: 598, startPoint y: 54, endPoint x: 483, endPoint y: 22, distance: 119.0
click at [484, 22] on div "Keyword Search in fitness of a budget More Close exercise for anxiety Browse Se…" at bounding box center [536, 289] width 1072 height 579
click at [1011, 39] on button "Browse" at bounding box center [1039, 51] width 56 height 25
click at [545, 48] on input "working out [MEDICAL_DATA]" at bounding box center [752, 51] width 507 height 25
type input "workingout [MEDICAL_DATA]"
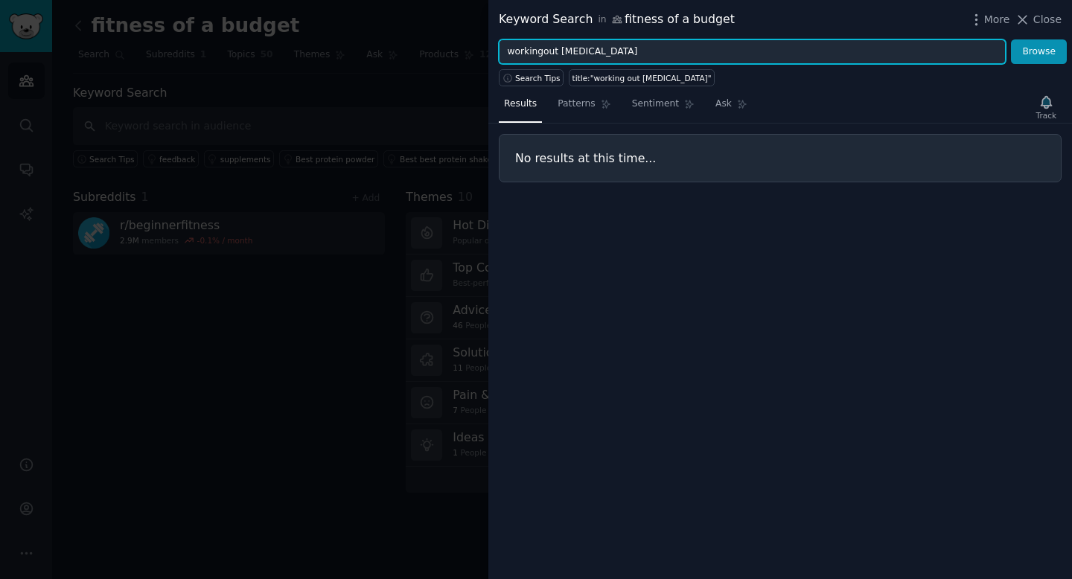
click at [1011, 39] on button "Browse" at bounding box center [1039, 51] width 56 height 25
drag, startPoint x: 606, startPoint y: 44, endPoint x: 490, endPoint y: 38, distance: 116.2
click at [490, 39] on div "workingout [MEDICAL_DATA] Browse" at bounding box center [779, 51] width 583 height 25
drag, startPoint x: 610, startPoint y: 47, endPoint x: 476, endPoint y: 41, distance: 134.1
click at [476, 40] on div "Keyword Search in fitness of a budget More Close workingout [MEDICAL_DATA] Brow…" at bounding box center [536, 289] width 1072 height 579
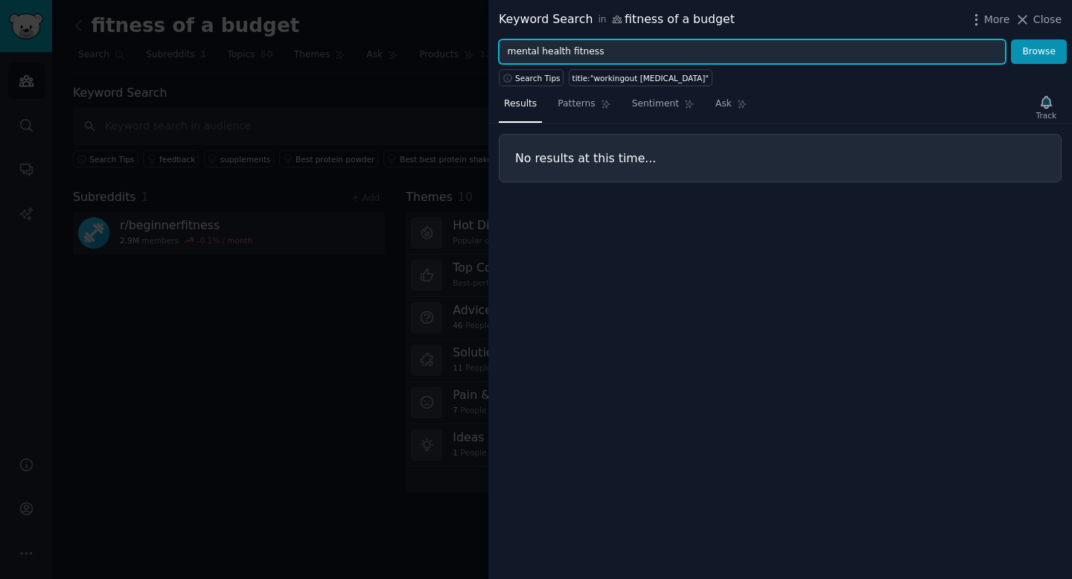
type input "mental health fitness"
click at [1011, 39] on button "Browse" at bounding box center [1039, 51] width 56 height 25
